Goal: Information Seeking & Learning: Learn about a topic

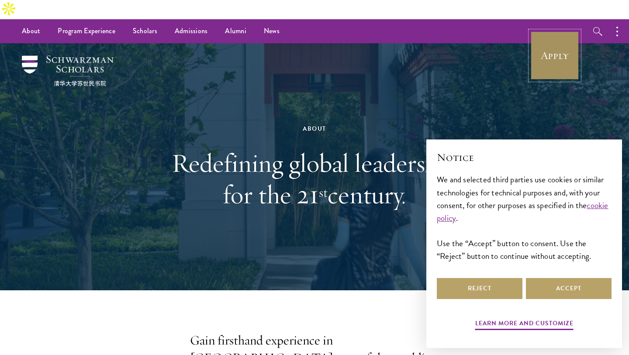
click at [546, 42] on link "Apply" at bounding box center [554, 55] width 49 height 49
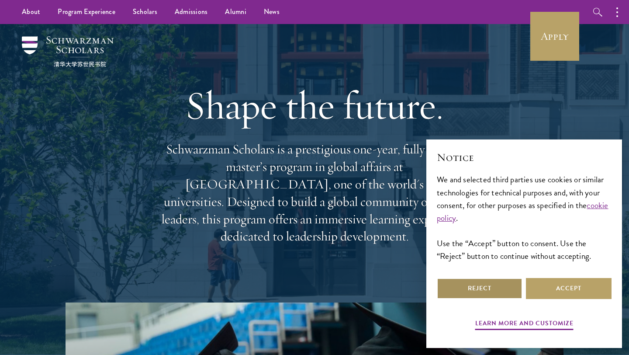
click at [476, 285] on button "Reject" at bounding box center [480, 288] width 86 height 21
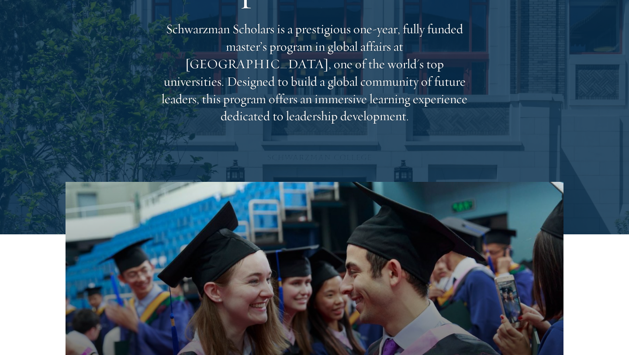
scroll to position [140, 0]
